Goal: Navigation & Orientation: Find specific page/section

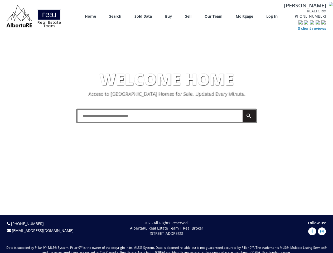
click at [109, 15] on link "Search" at bounding box center [115, 16] width 12 height 5
click at [165, 15] on link "Buy" at bounding box center [168, 16] width 7 height 5
click at [185, 15] on link "Sell" at bounding box center [188, 16] width 6 height 5
click at [204, 15] on link "Our Team" at bounding box center [213, 16] width 18 height 5
click at [266, 18] on link "Log In" at bounding box center [271, 16] width 11 height 5
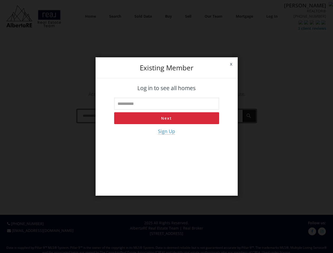
click at [283, 30] on div "x Existing member Log in to see all homes Next Sign Up" at bounding box center [166, 126] width 333 height 253
click at [273, 27] on div "x Existing member Log in to see all homes Next Sign Up" at bounding box center [166, 126] width 333 height 253
click at [279, 27] on div "x Existing member Log in to see all homes Next Sign Up" at bounding box center [166, 126] width 333 height 253
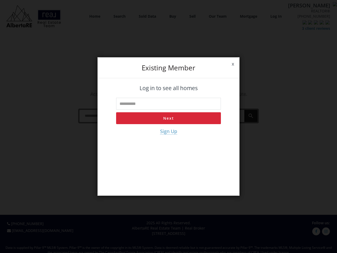
click at [284, 27] on div "x Existing member Log in to see all homes Next Sign Up" at bounding box center [168, 126] width 337 height 253
click at [290, 27] on div "x Existing member Log in to see all homes Next Sign Up" at bounding box center [168, 126] width 337 height 253
